Goal: Communication & Community: Answer question/provide support

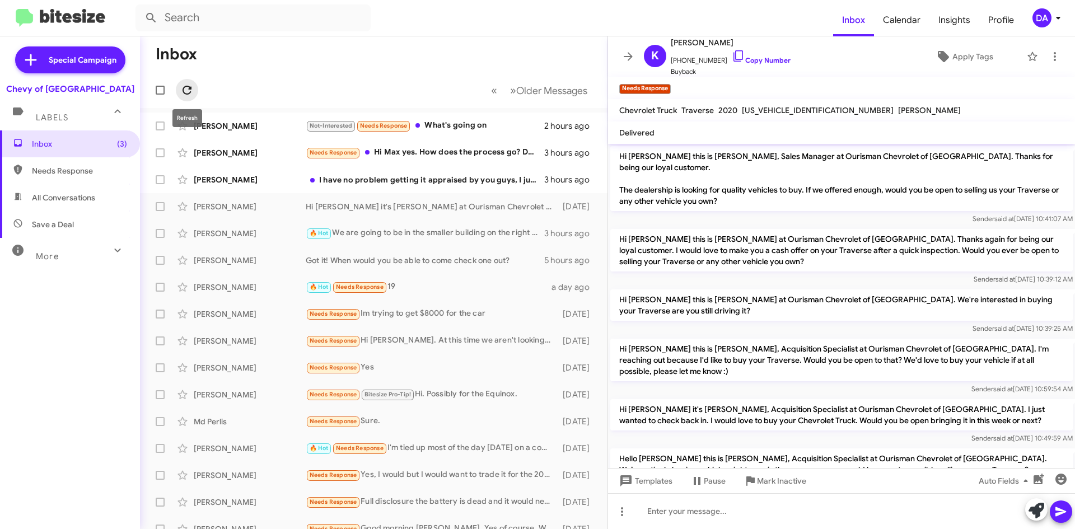
click at [192, 87] on icon at bounding box center [186, 89] width 13 height 13
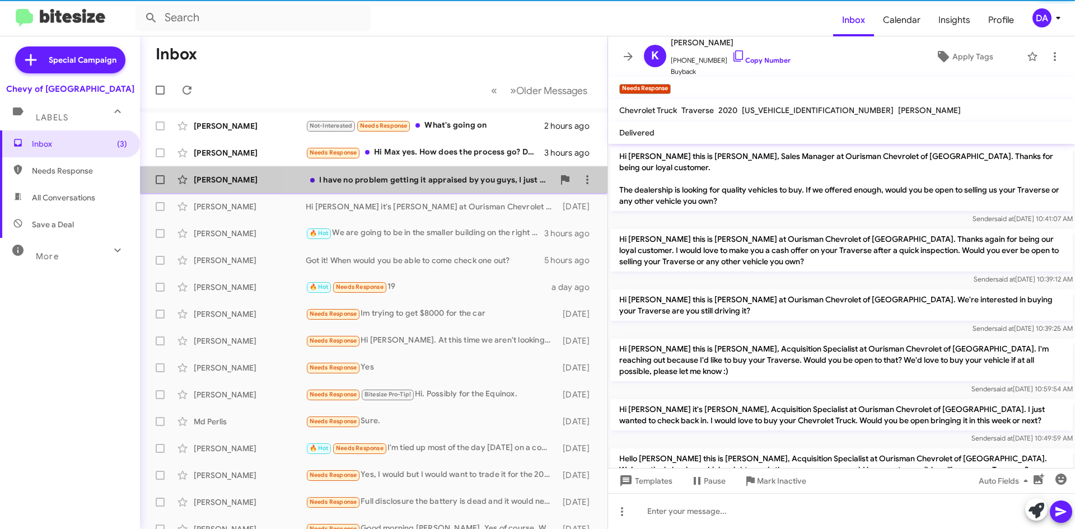
click at [387, 179] on div "I have no problem getting it appraised by you guys, I just do not want to waste…" at bounding box center [430, 179] width 248 height 11
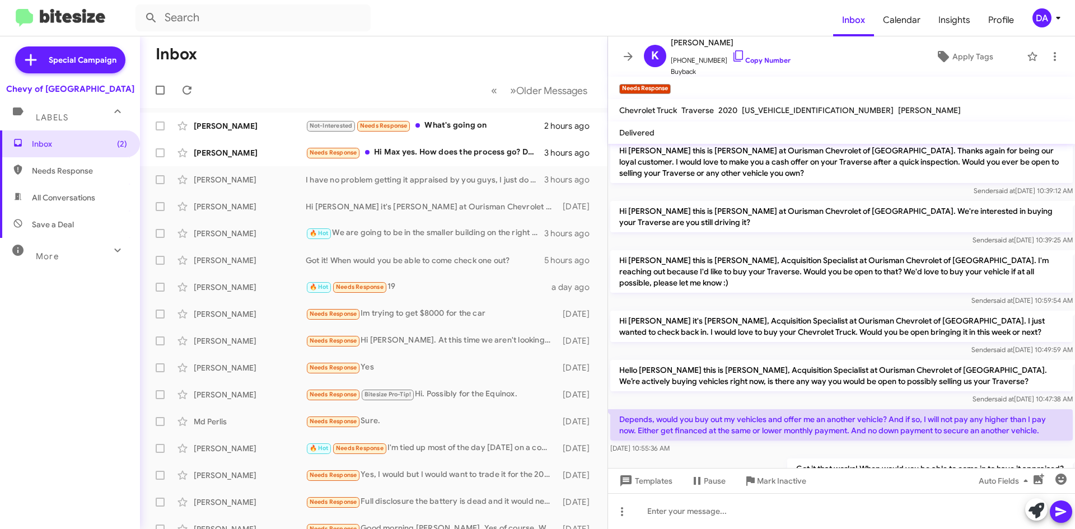
scroll to position [249, 0]
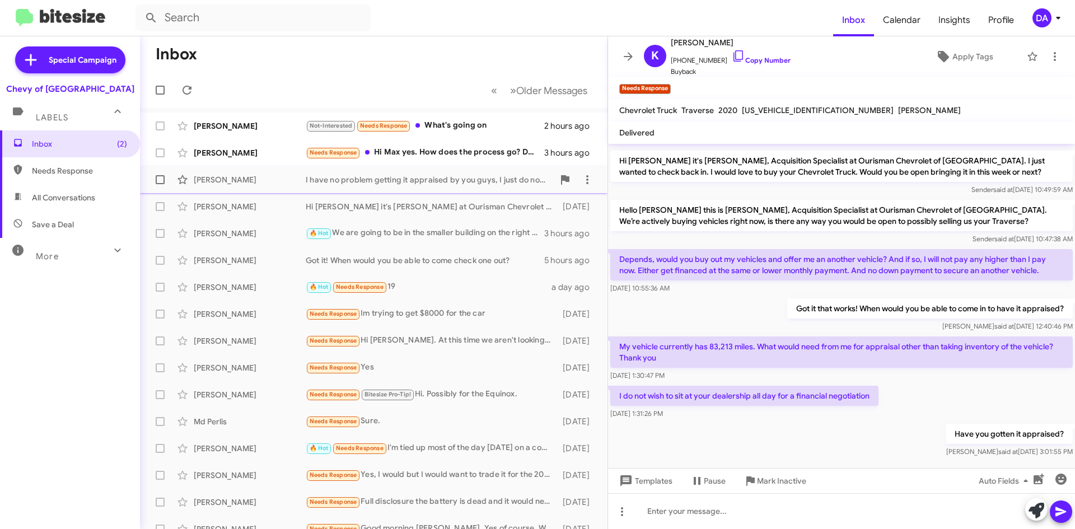
click at [449, 182] on div "I have no problem getting it appraised by you guys, I just do not want to waste…" at bounding box center [430, 179] width 248 height 11
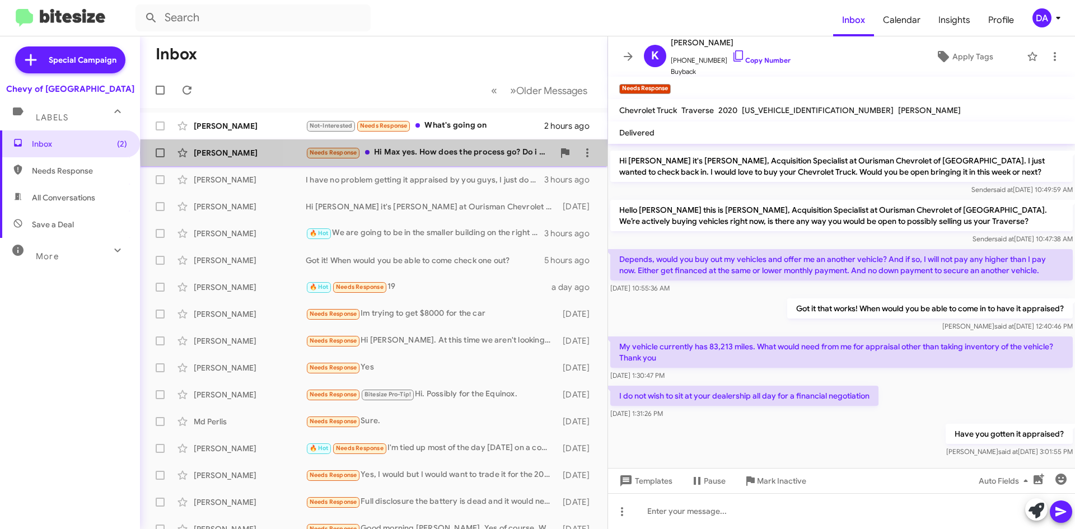
click at [457, 153] on div "Needs Response Hi Max yes. How does the process go? Do i bring the vehicle down…" at bounding box center [430, 152] width 248 height 13
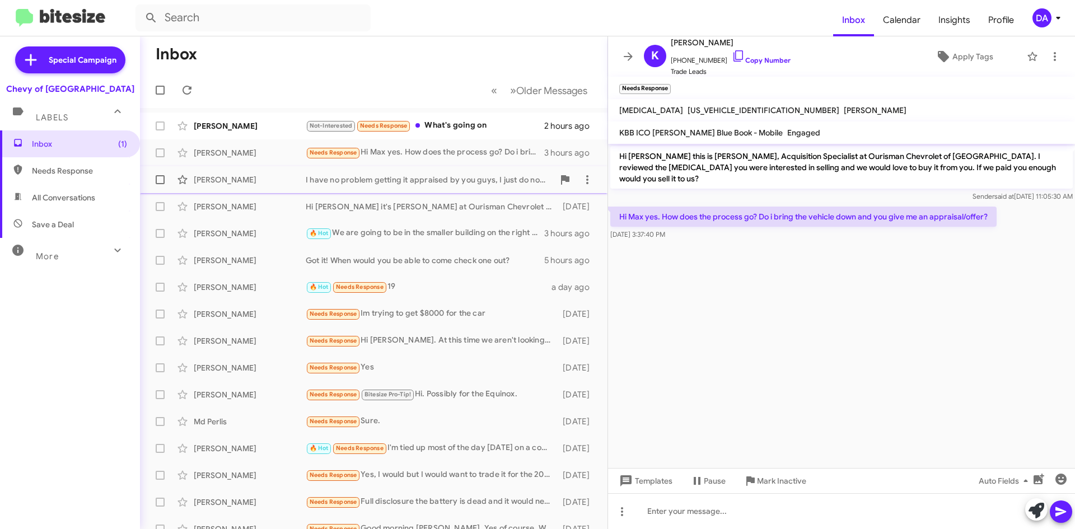
click at [458, 170] on div "[PERSON_NAME] I have no problem getting it appraised by you guys, I just do not…" at bounding box center [373, 179] width 449 height 22
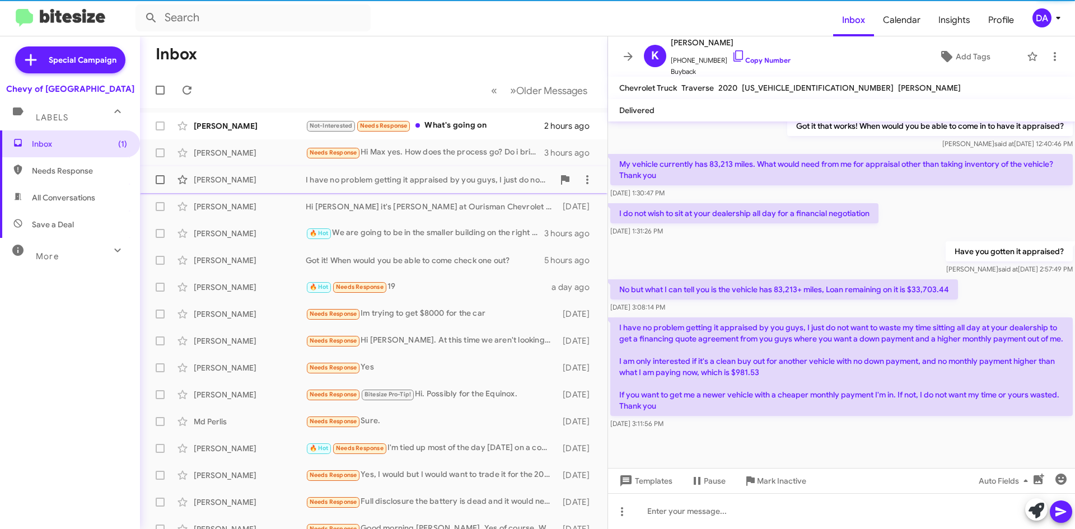
scroll to position [397, 0]
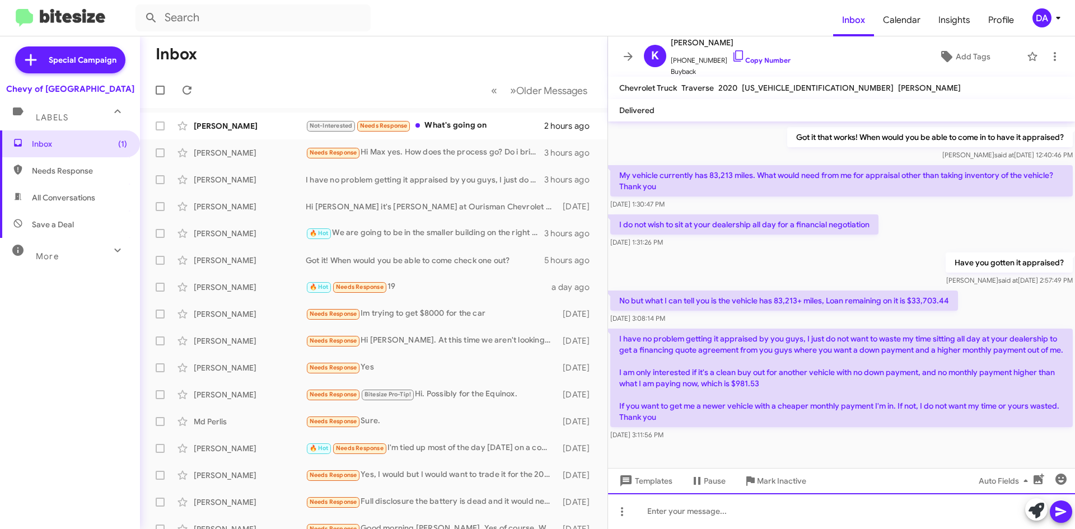
click at [715, 499] on div at bounding box center [841, 511] width 467 height 36
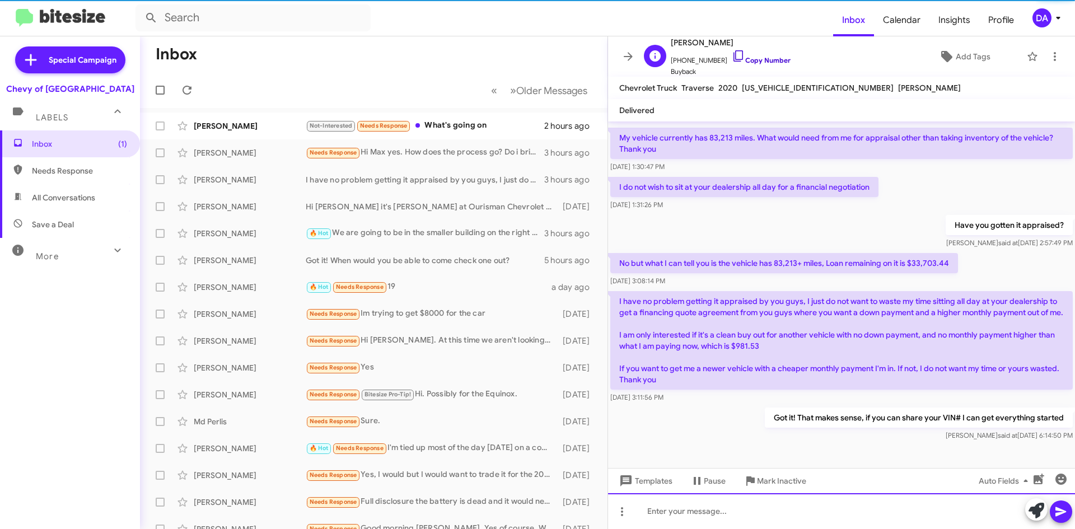
scroll to position [438, 0]
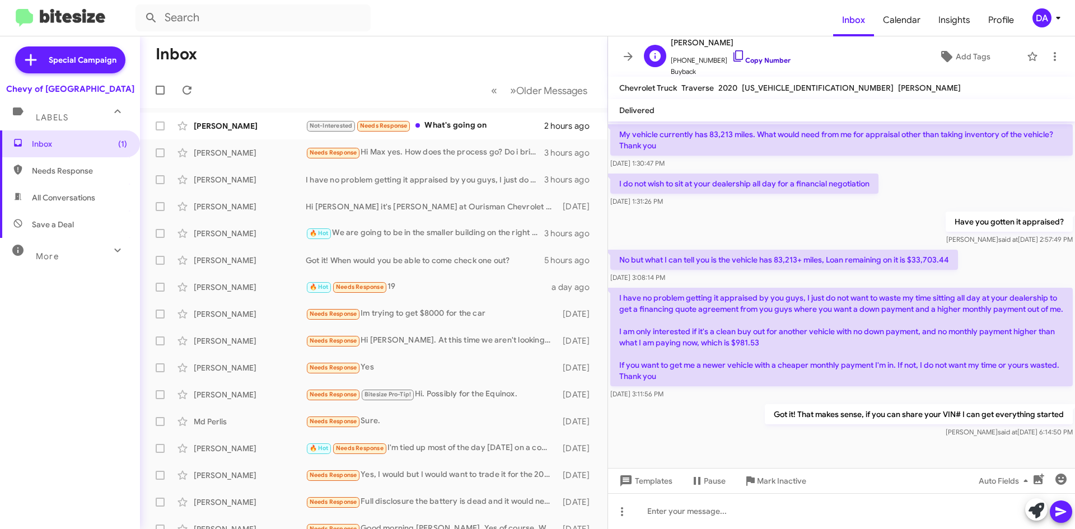
click at [767, 57] on link "Copy Number" at bounding box center [761, 60] width 59 height 8
click at [469, 127] on div "Not-Interested Needs Response What's going on" at bounding box center [430, 125] width 248 height 13
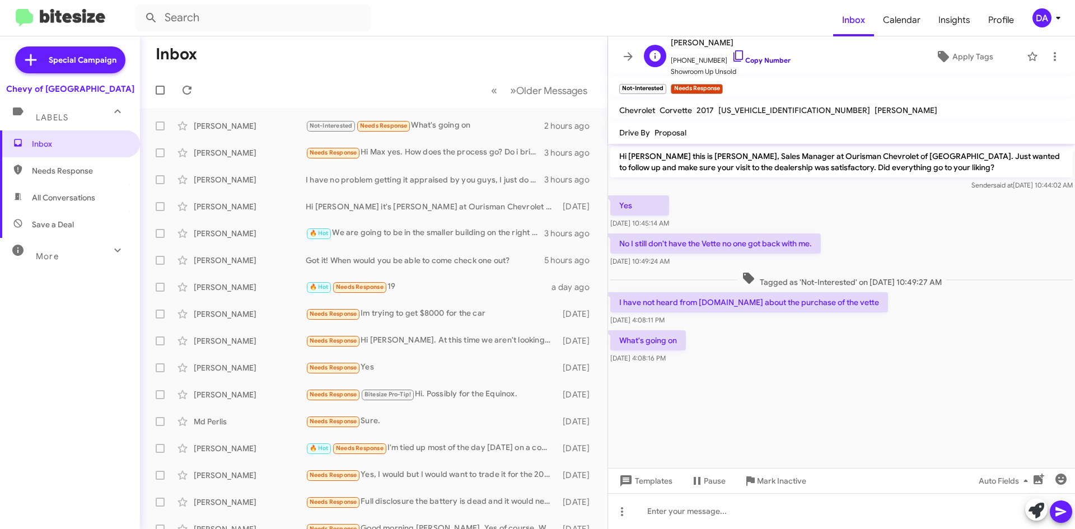
click at [756, 58] on link "Copy Number" at bounding box center [761, 60] width 59 height 8
click at [781, 479] on span "Mark Inactive" at bounding box center [781, 481] width 49 height 20
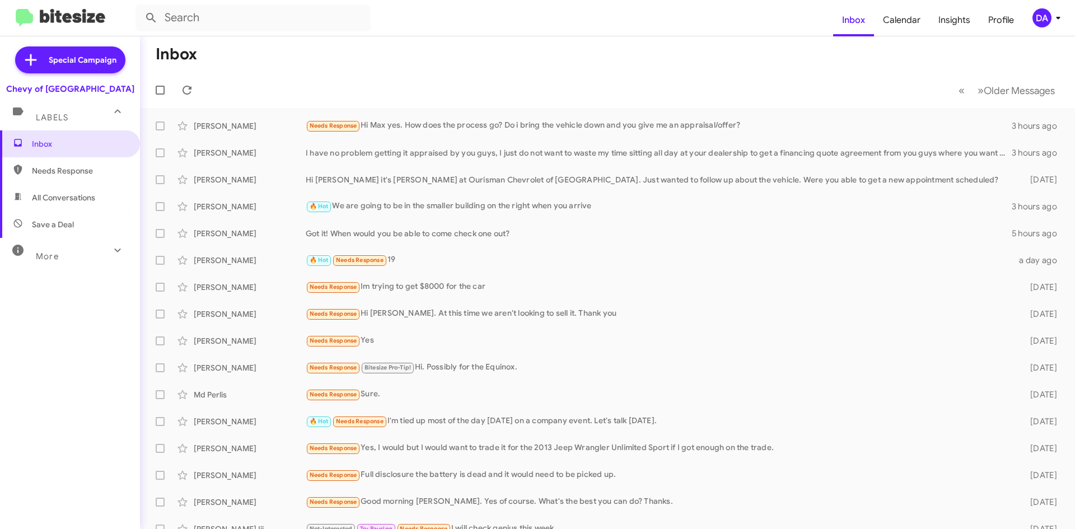
click at [298, 44] on mat-toolbar-row "Inbox" at bounding box center [607, 54] width 935 height 36
click at [74, 479] on div "Special Campaign Chevy of Rockville Labels Inbox Needs Response All Conversatio…" at bounding box center [70, 280] width 140 height 488
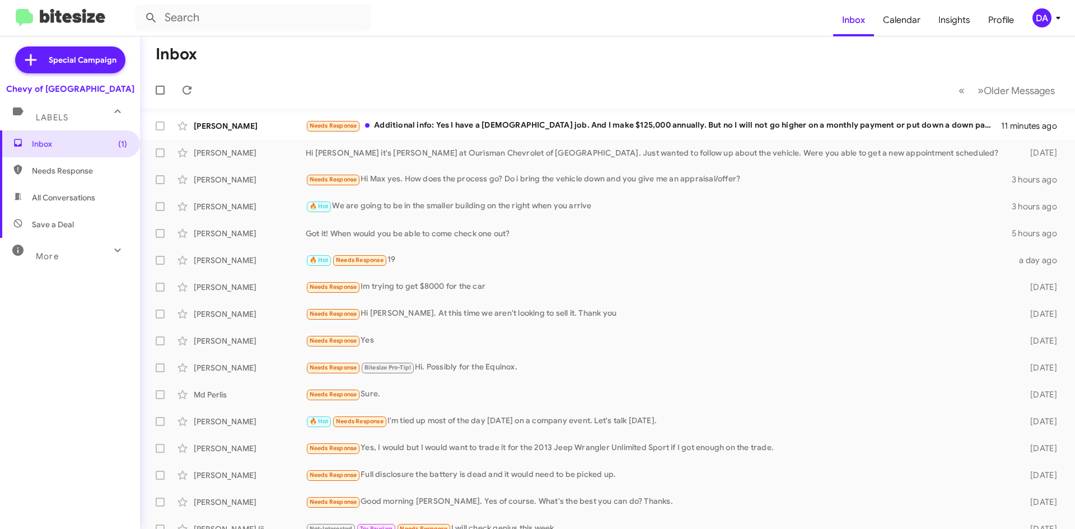
click at [396, 50] on mat-toolbar-row "Inbox" at bounding box center [607, 54] width 935 height 36
